Goal: Check status

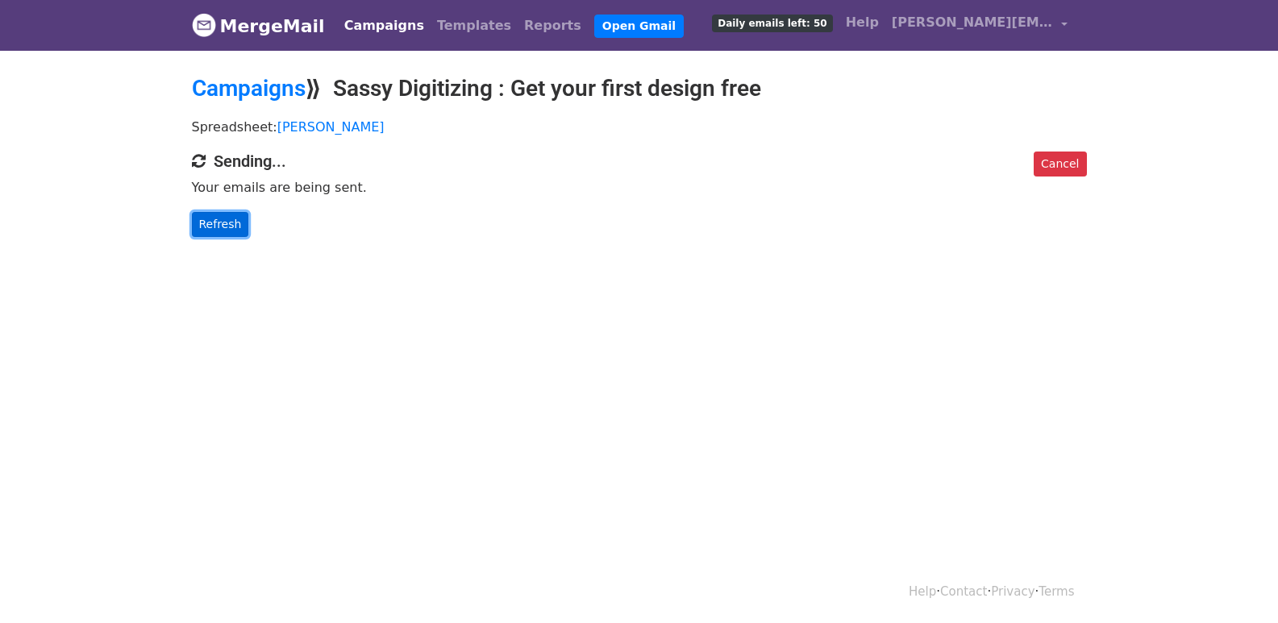
click at [225, 228] on link "Refresh" at bounding box center [220, 224] width 57 height 25
click at [226, 227] on link "Refresh" at bounding box center [220, 224] width 57 height 25
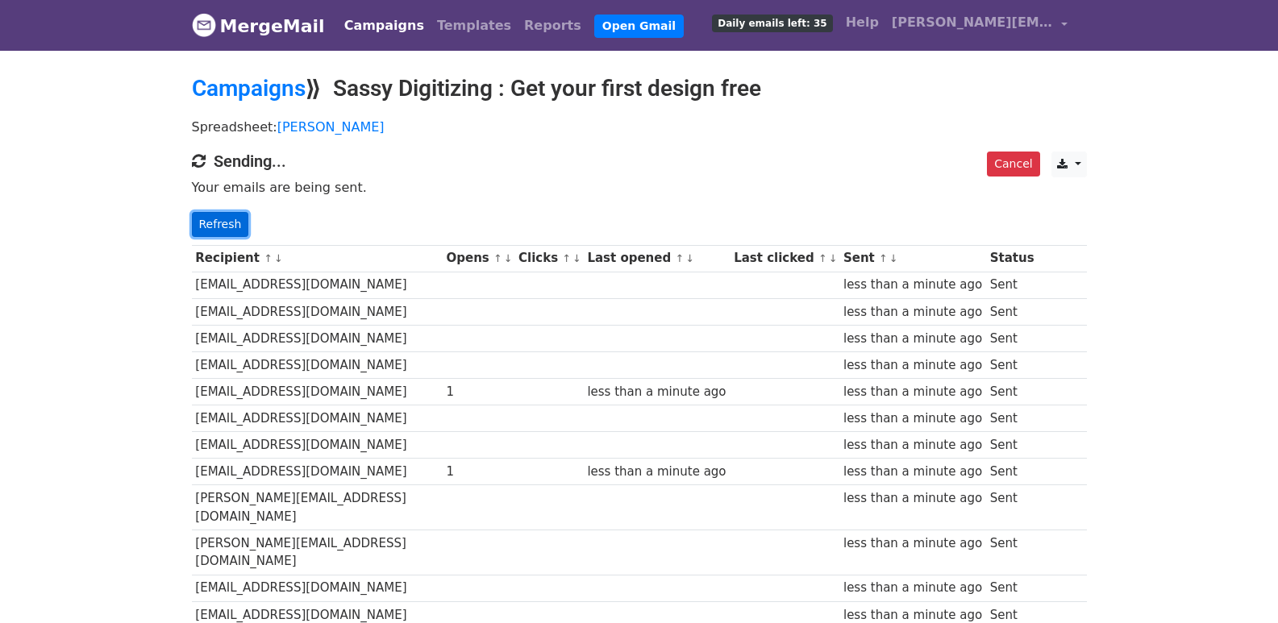
click at [219, 225] on link "Refresh" at bounding box center [220, 224] width 57 height 25
click at [222, 230] on link "Refresh" at bounding box center [220, 224] width 57 height 25
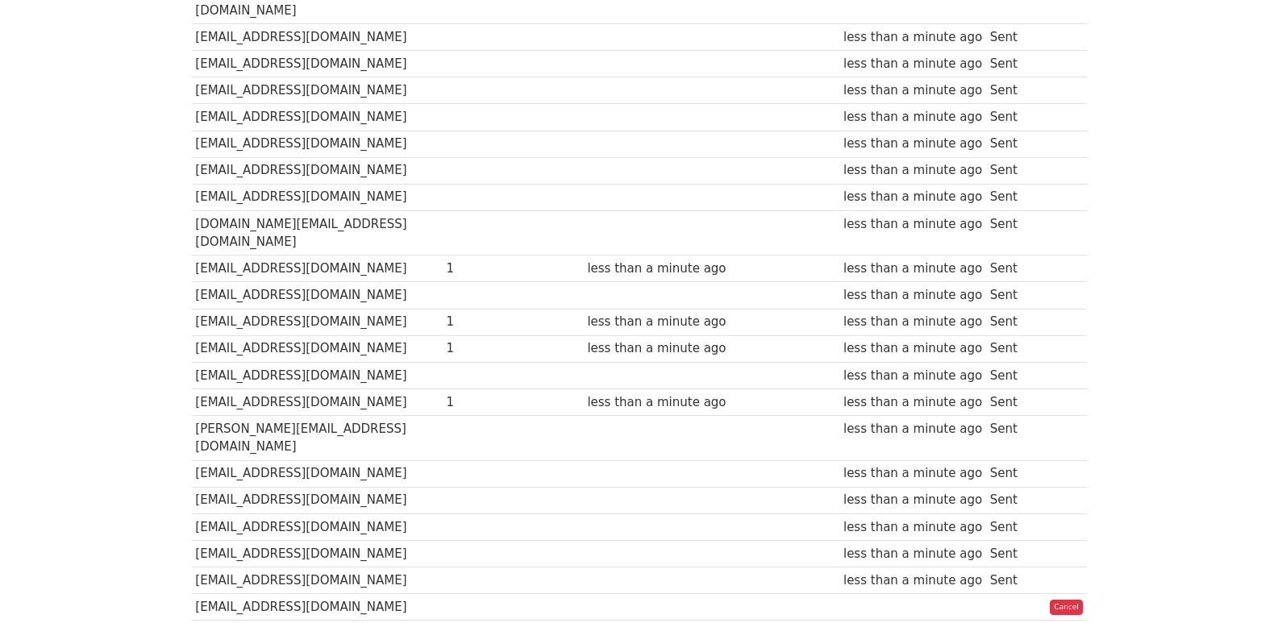
scroll to position [1128, 0]
